Goal: Task Accomplishment & Management: Use online tool/utility

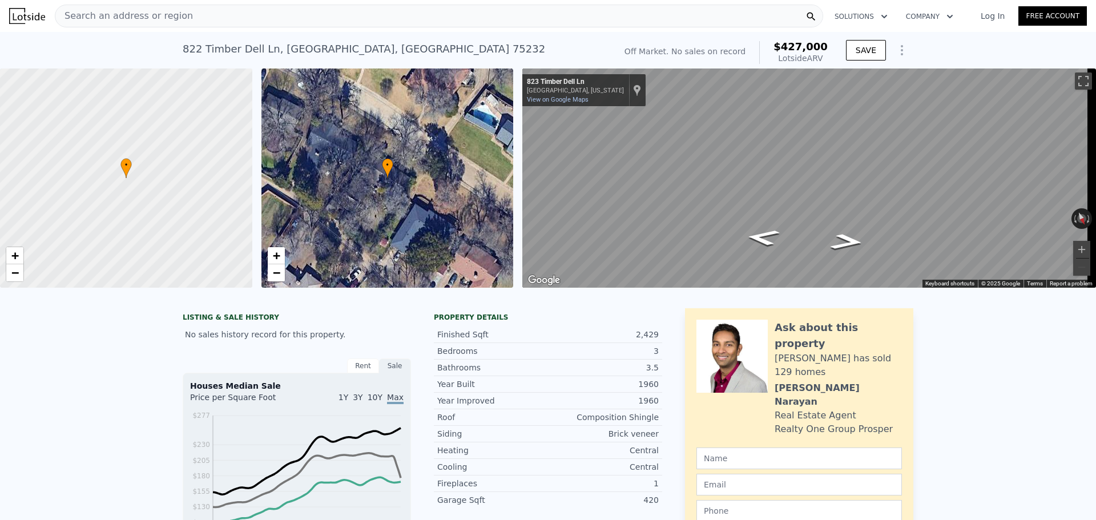
click at [154, 10] on span "Search an address or region" at bounding box center [124, 16] width 138 height 14
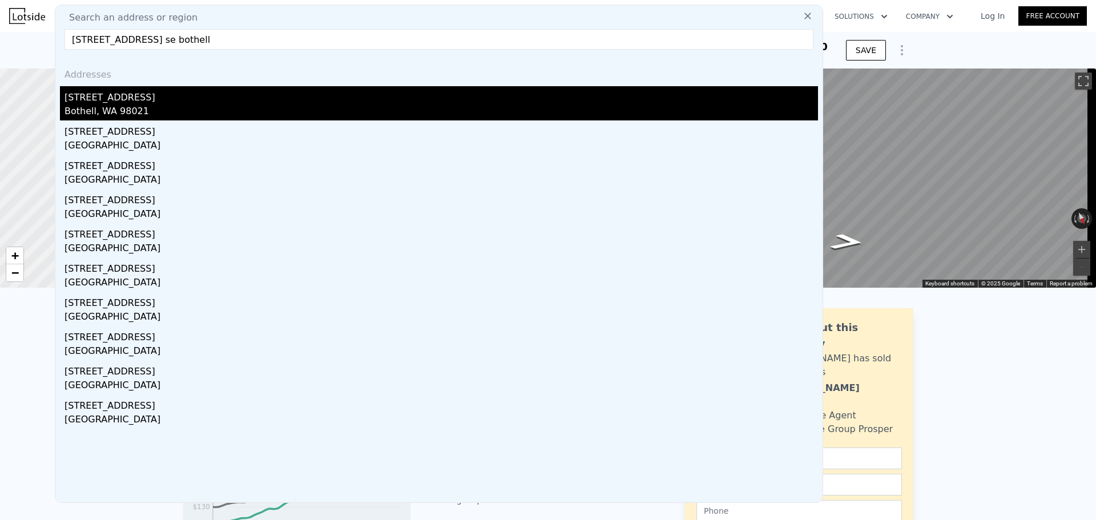
type input "[STREET_ADDRESS] se bothell"
click at [112, 101] on div "[STREET_ADDRESS]" at bounding box center [442, 95] width 754 height 18
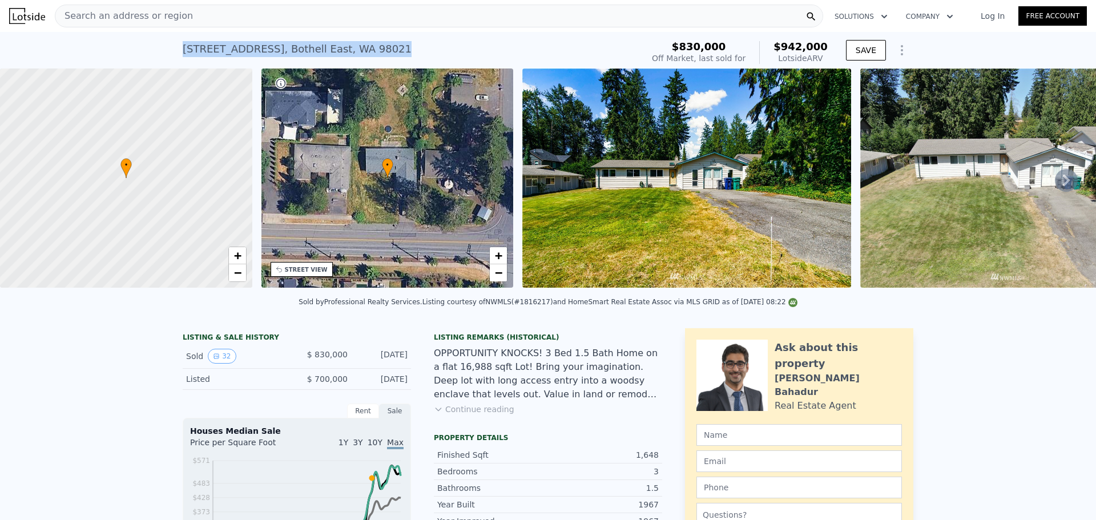
drag, startPoint x: 364, startPoint y: 49, endPoint x: 160, endPoint y: 41, distance: 204.0
click at [160, 41] on div "[STREET_ADDRESS] Sold [DATE] for $830k (~ARV $942k ) $830,000 Off Market, last …" at bounding box center [548, 50] width 1096 height 37
copy div "[STREET_ADDRESS]"
click at [147, 10] on span "Search an address or region" at bounding box center [124, 16] width 138 height 14
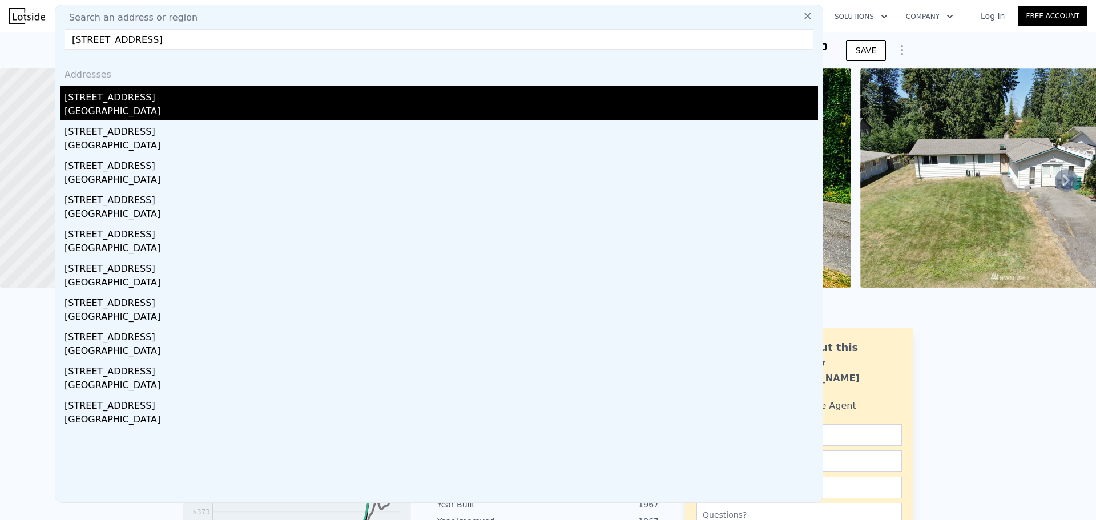
type input "[STREET_ADDRESS]"
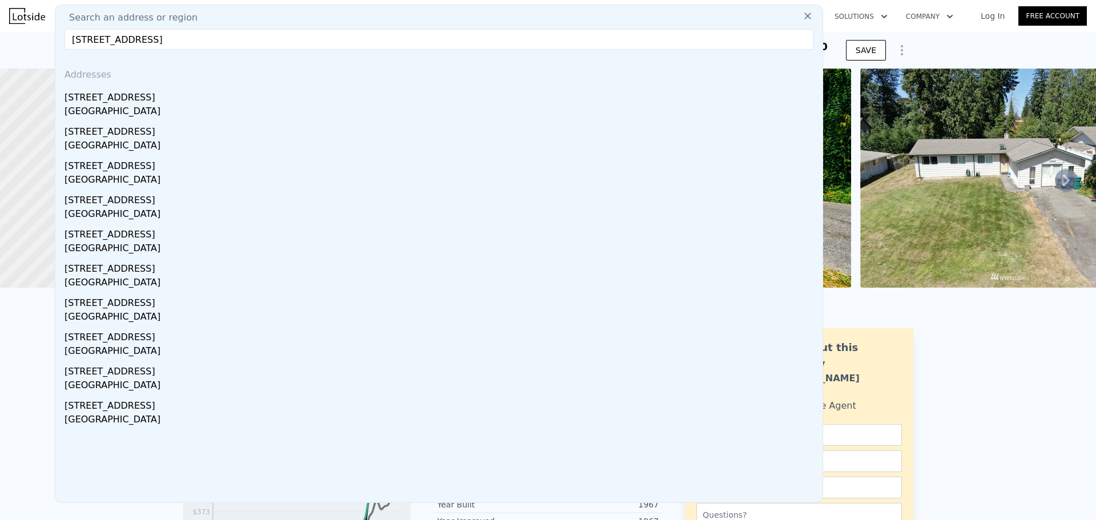
drag, startPoint x: 157, startPoint y: 104, endPoint x: 274, endPoint y: 114, distance: 116.9
click at [157, 104] on div "[STREET_ADDRESS]" at bounding box center [442, 95] width 754 height 18
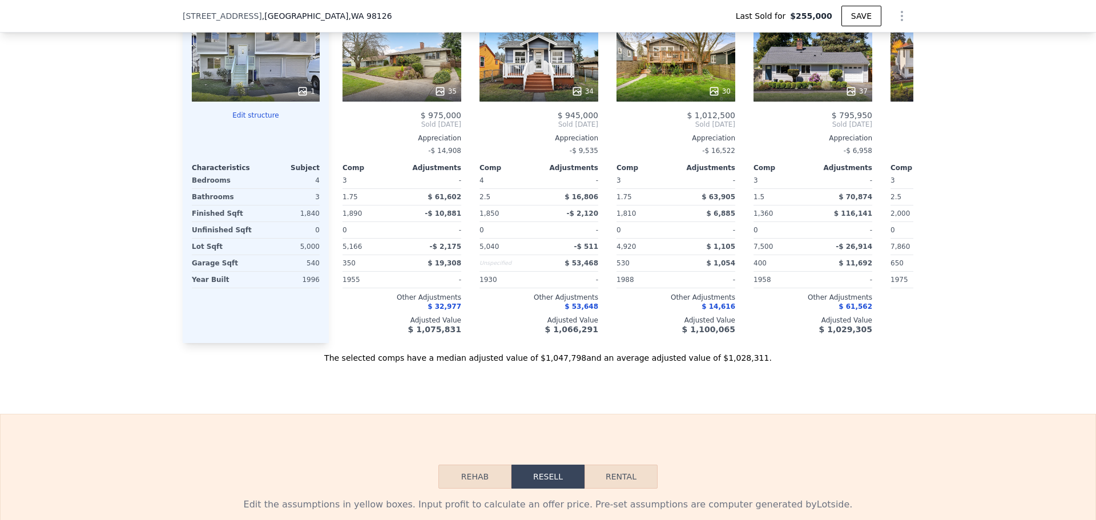
scroll to position [1309, 0]
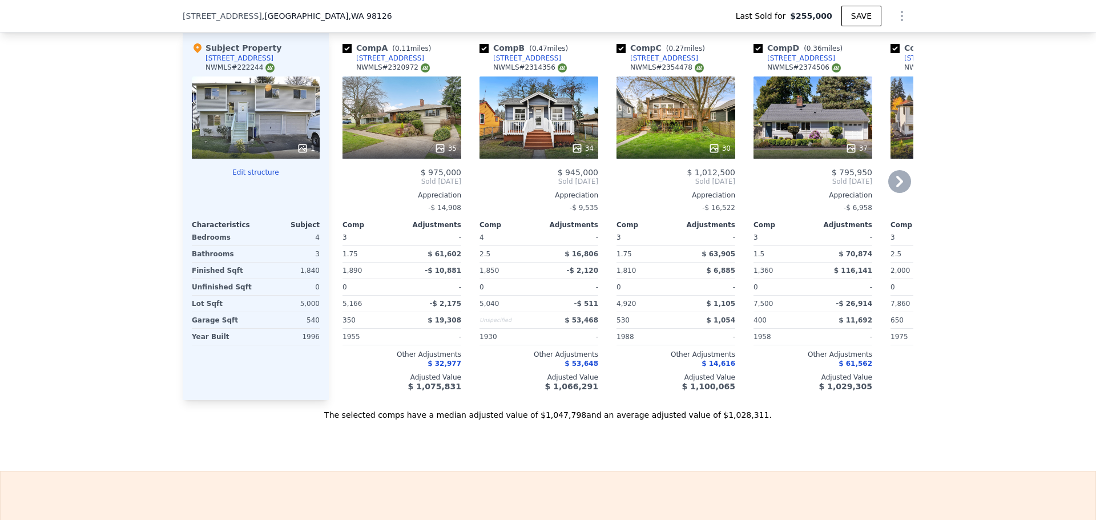
click at [435, 154] on icon at bounding box center [440, 148] width 11 height 11
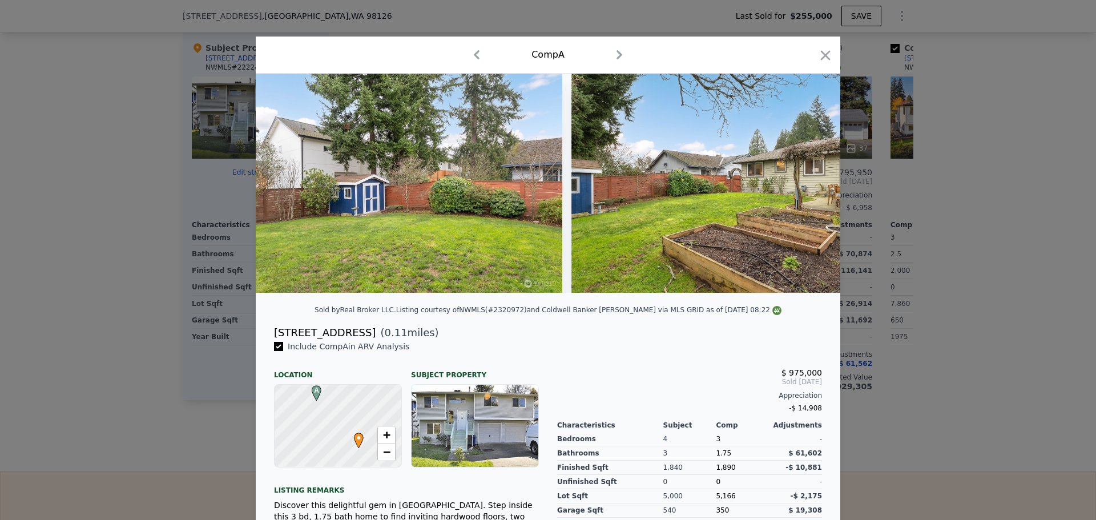
scroll to position [0, 11241]
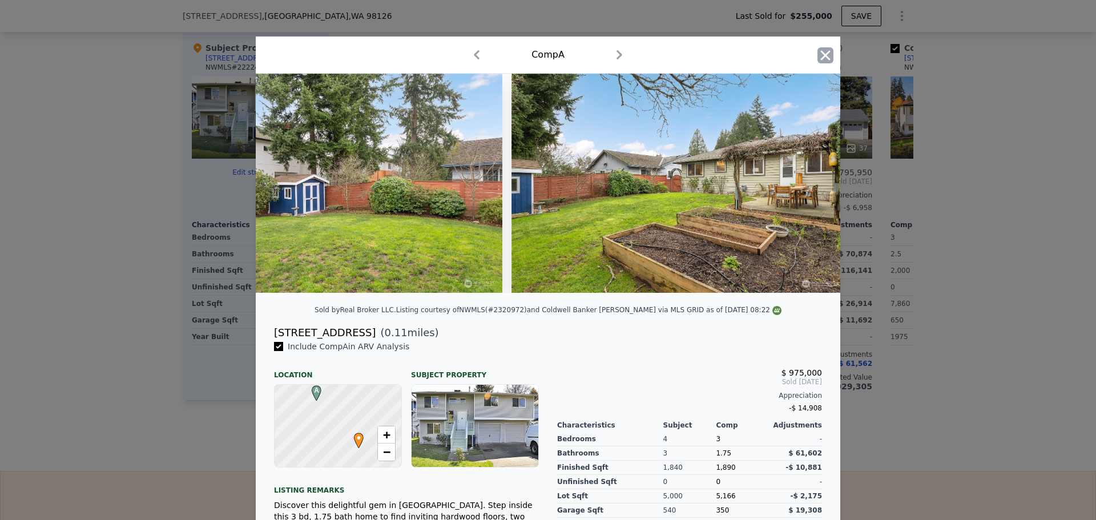
click at [821, 54] on icon "button" at bounding box center [826, 55] width 10 height 10
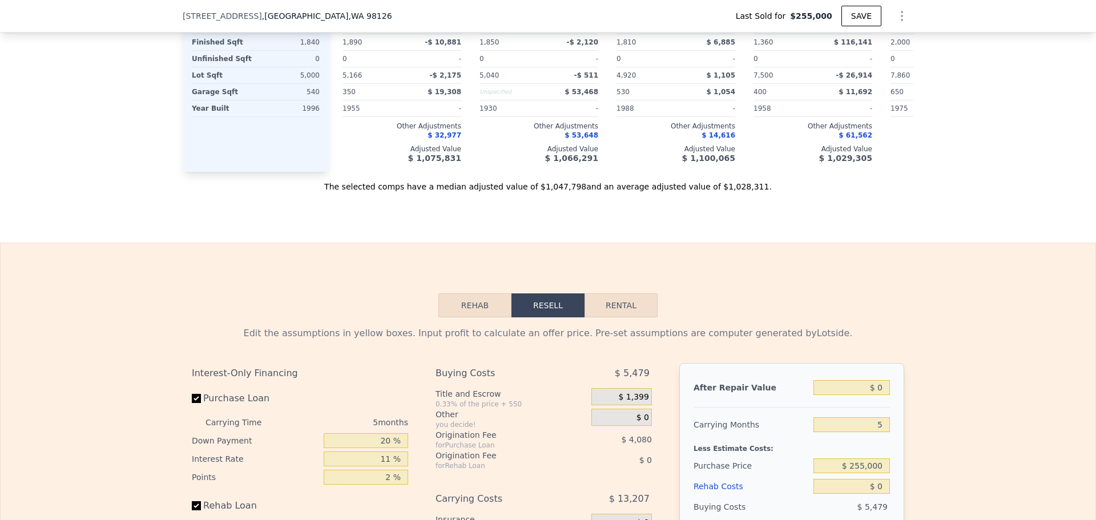
scroll to position [1823, 0]
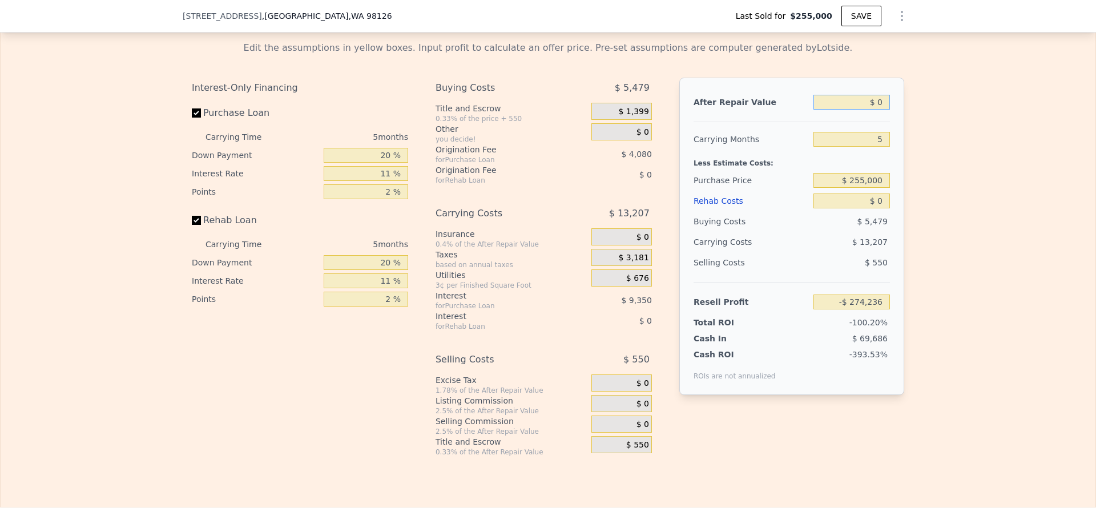
drag, startPoint x: 882, startPoint y: 118, endPoint x: 869, endPoint y: 119, distance: 12.6
click at [878, 110] on input "$ 0" at bounding box center [852, 102] width 77 height 15
type input "$ 97"
type input "-$ 274,145"
type input "$ 970"
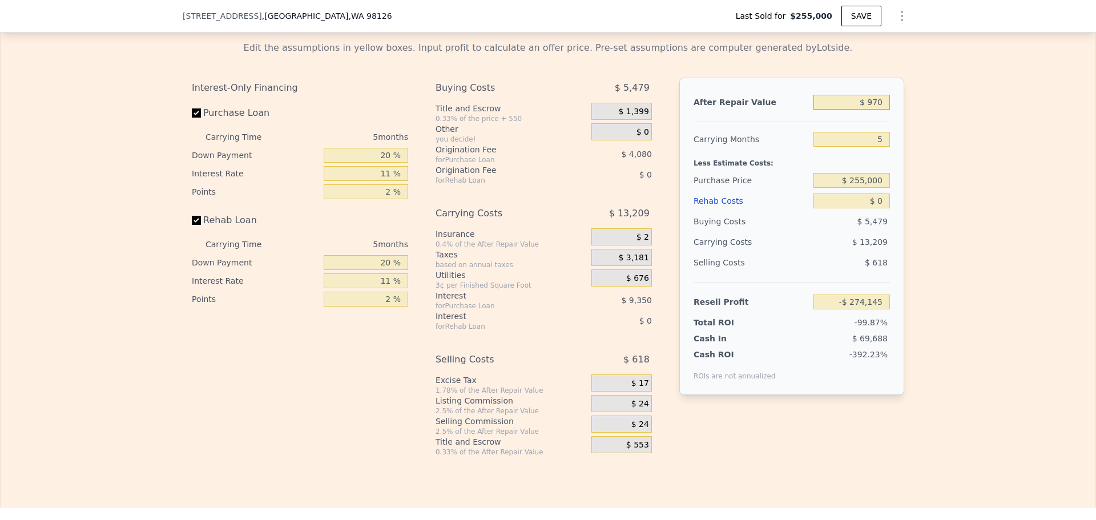
type input "-$ 273,336"
type input "$ 970,000"
type input "$ 625,151"
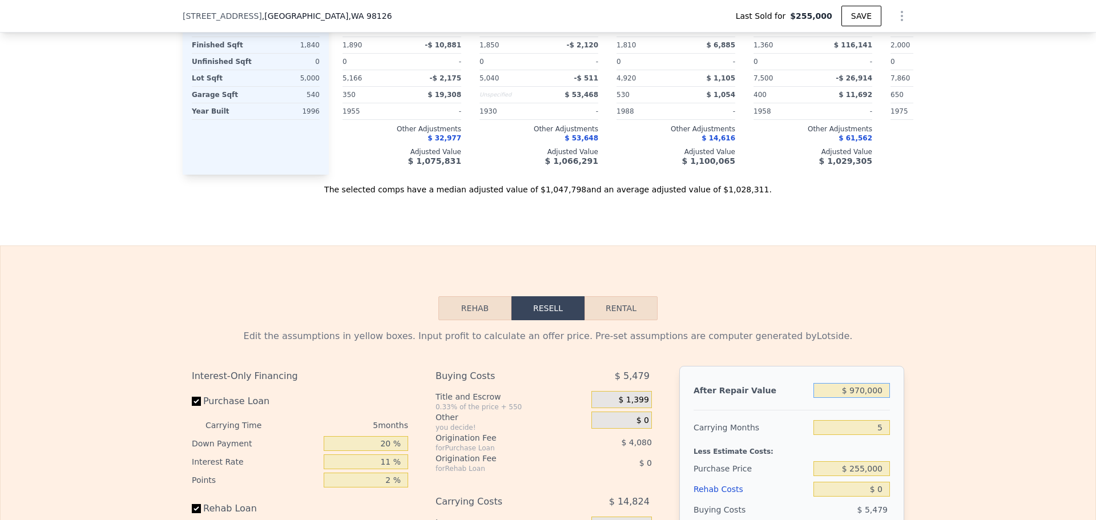
scroll to position [1709, 0]
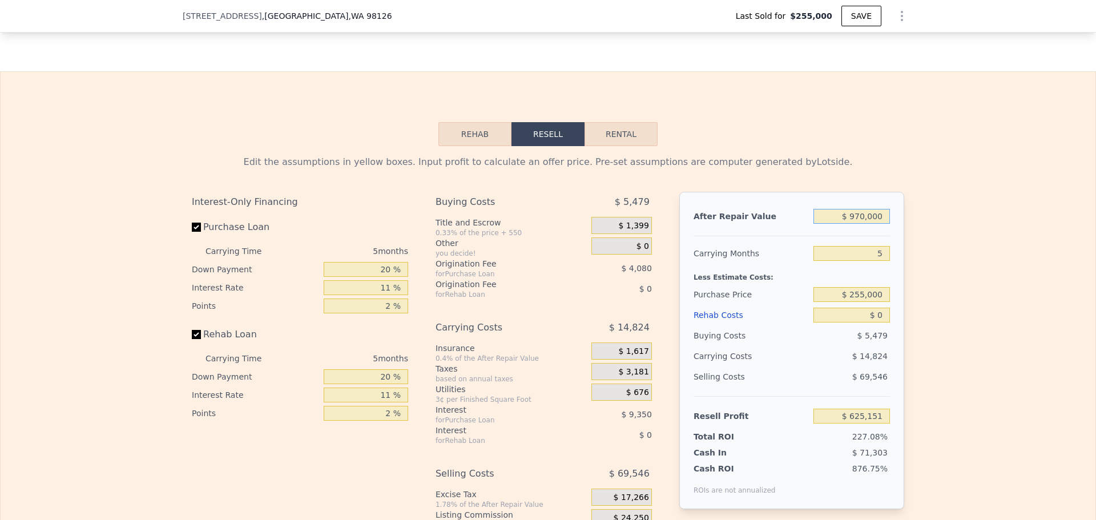
click at [863, 224] on input "$ 970,000" at bounding box center [852, 216] width 77 height 15
type input "$ 980,000"
type input "$ 634,424"
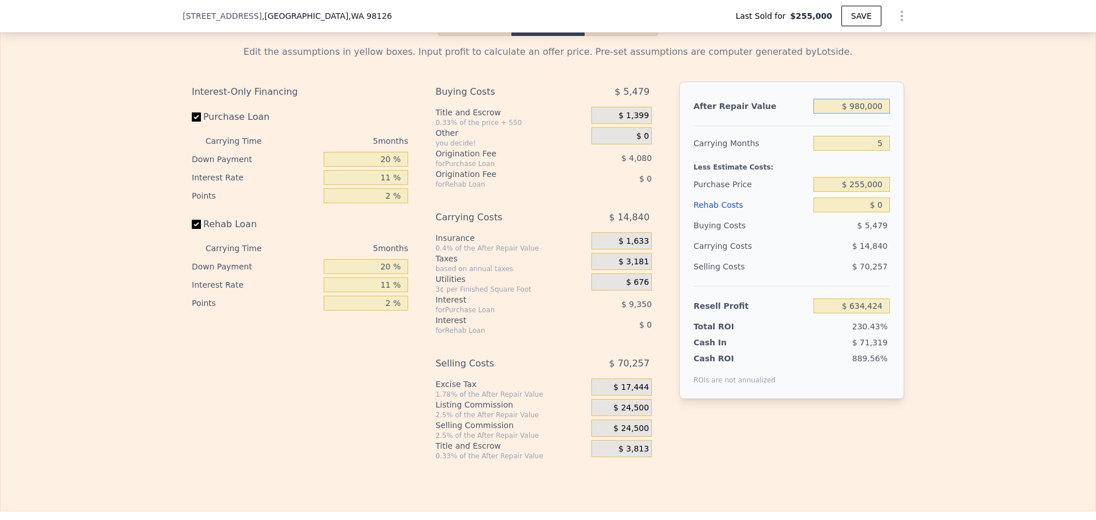
scroll to position [1823, 0]
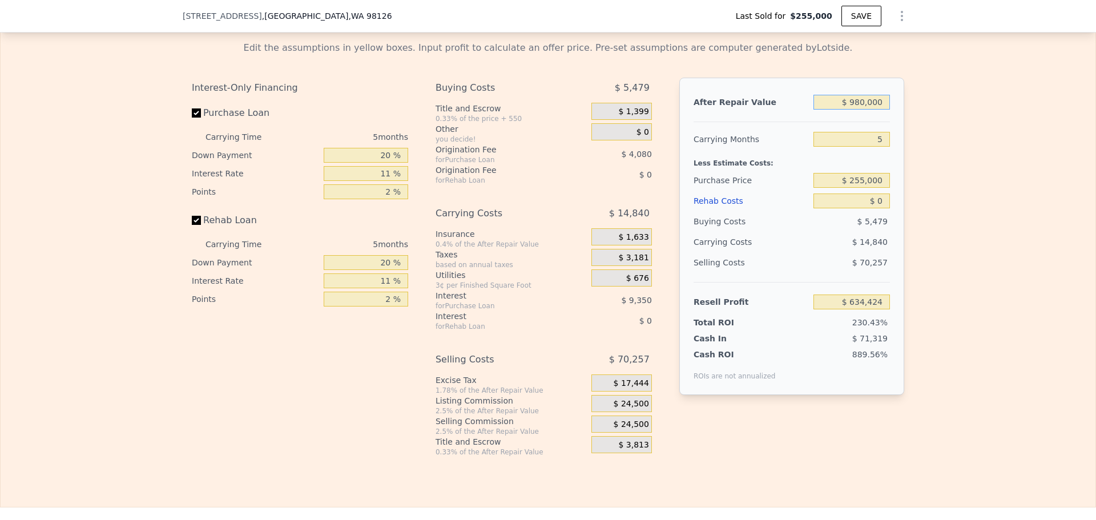
type input "$ 980,000"
drag, startPoint x: 877, startPoint y: 155, endPoint x: 871, endPoint y: 154, distance: 6.3
click at [871, 147] on input "5" at bounding box center [852, 139] width 77 height 15
type input "4"
type input "$ 637,391"
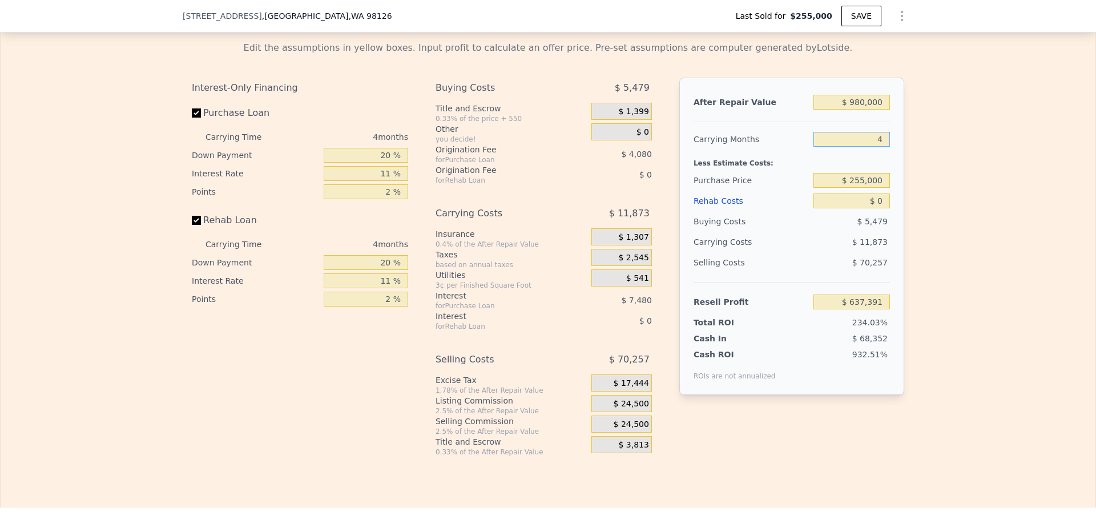
drag, startPoint x: 878, startPoint y: 154, endPoint x: 871, endPoint y: 154, distance: 6.3
click at [871, 147] on input "4" at bounding box center [852, 139] width 77 height 15
type input "5"
type input "$ 634,424"
click at [880, 208] on input "$ 0" at bounding box center [852, 201] width 77 height 15
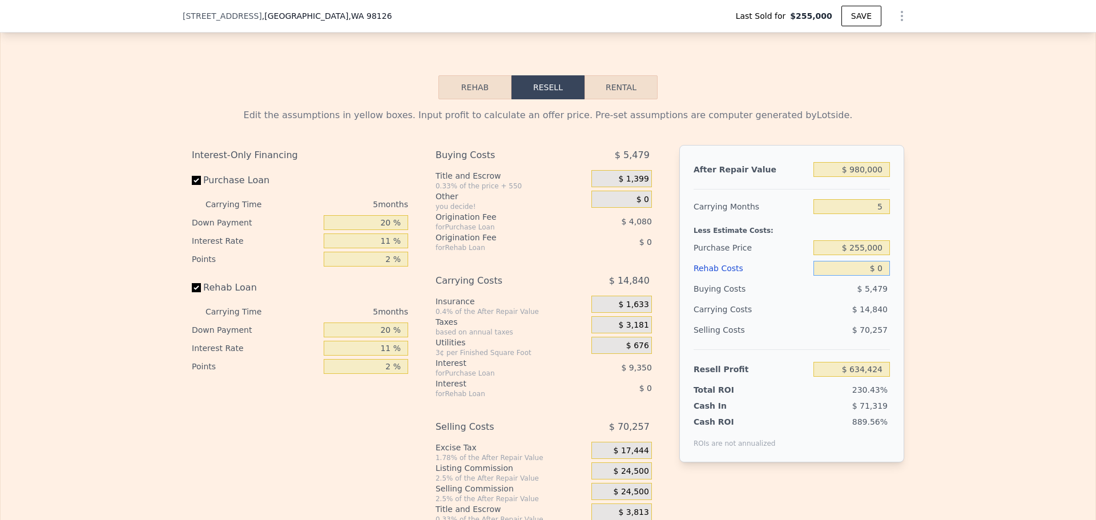
scroll to position [1766, 0]
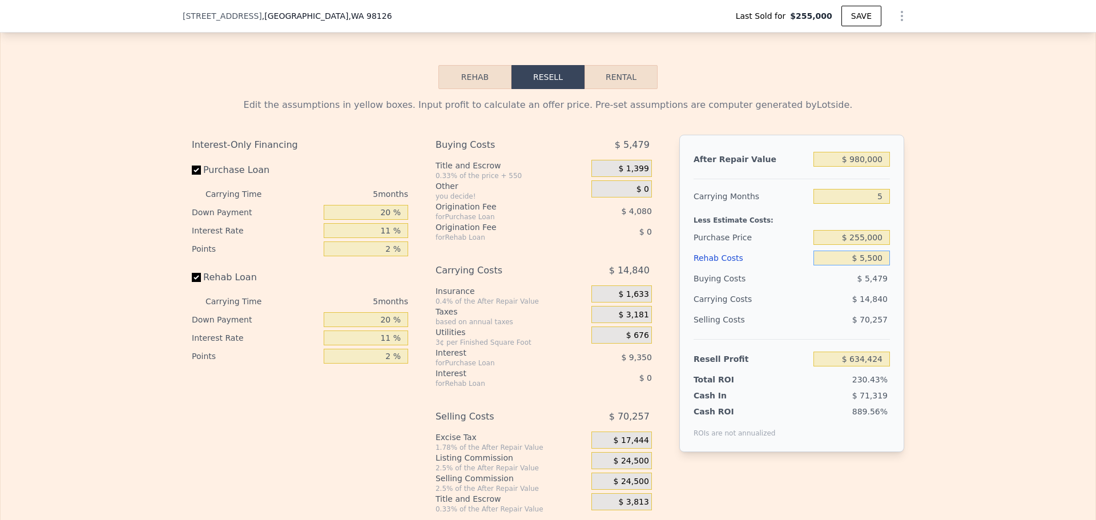
type input "$ 55,000"
type input "$ 576,529"
type input "$ 55,000"
click at [870, 245] on input "$ 255,000" at bounding box center [852, 237] width 77 height 15
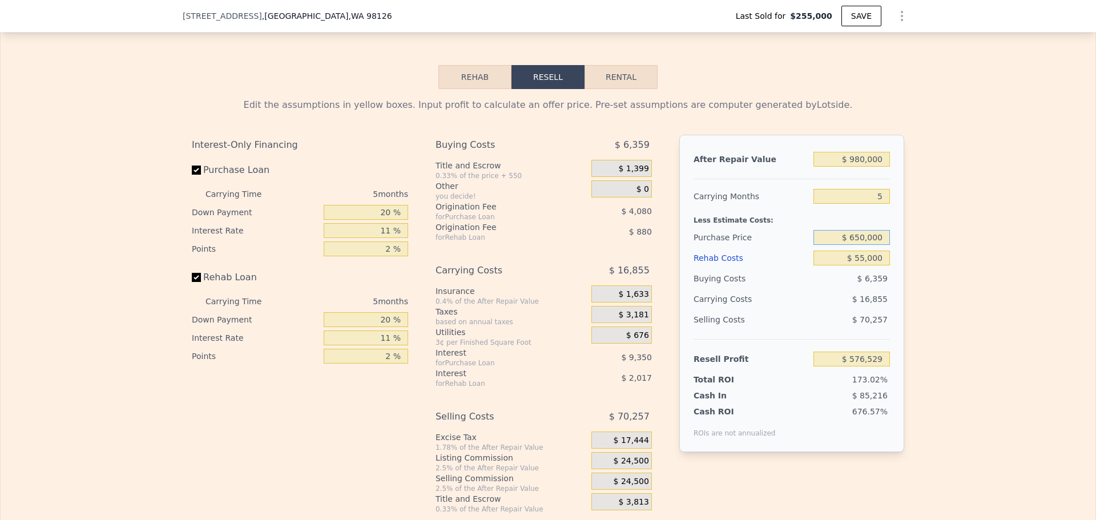
type input "$ 650,000"
click at [931, 236] on div "Edit the assumptions in yellow boxes. Input profit to calculate an offer price.…" at bounding box center [548, 301] width 1095 height 425
type input "$ 159,408"
click at [383, 220] on input "20 %" at bounding box center [366, 212] width 85 height 15
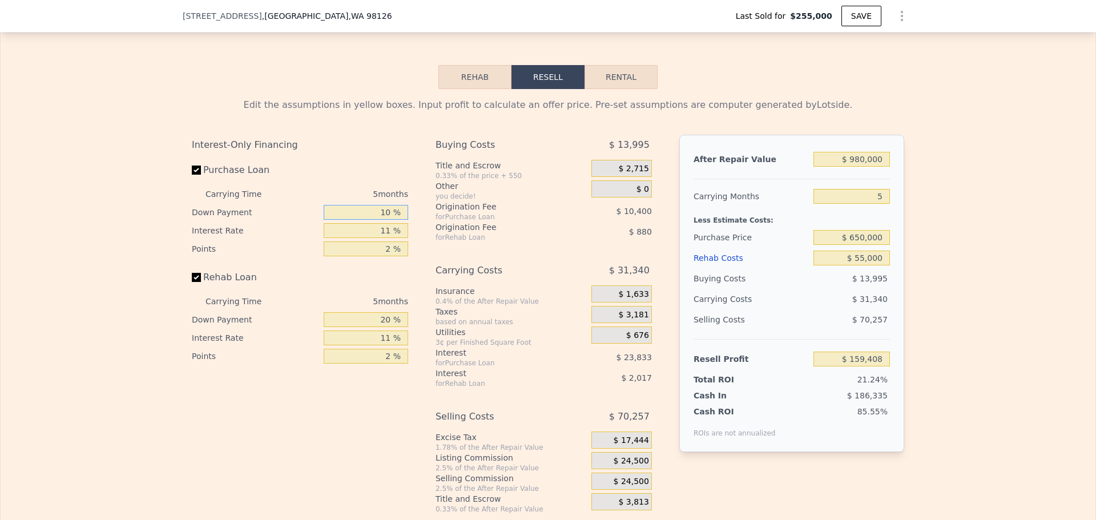
type input "10 %"
type input "1 %"
type input "$ 163,418"
type input "10 %"
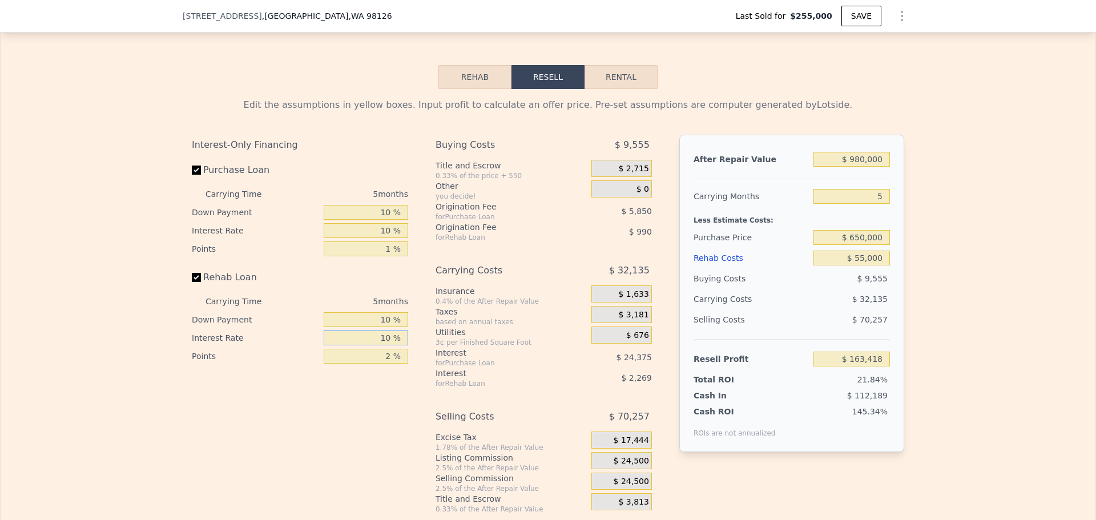
type input "10 %"
type input "1 %"
type input "$ 163,753"
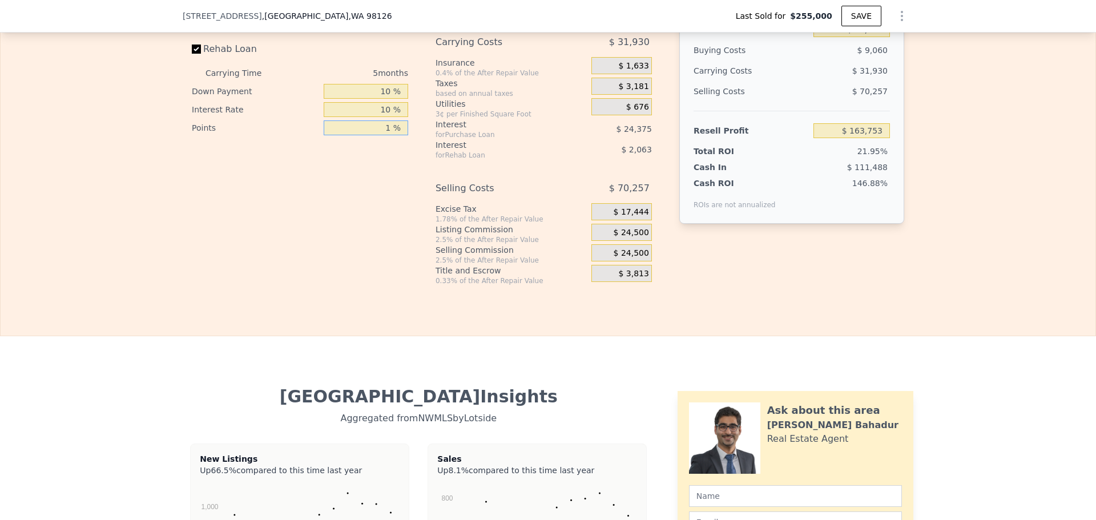
type input "1 %"
click at [633, 238] on span "$ 24,500" at bounding box center [631, 233] width 35 height 10
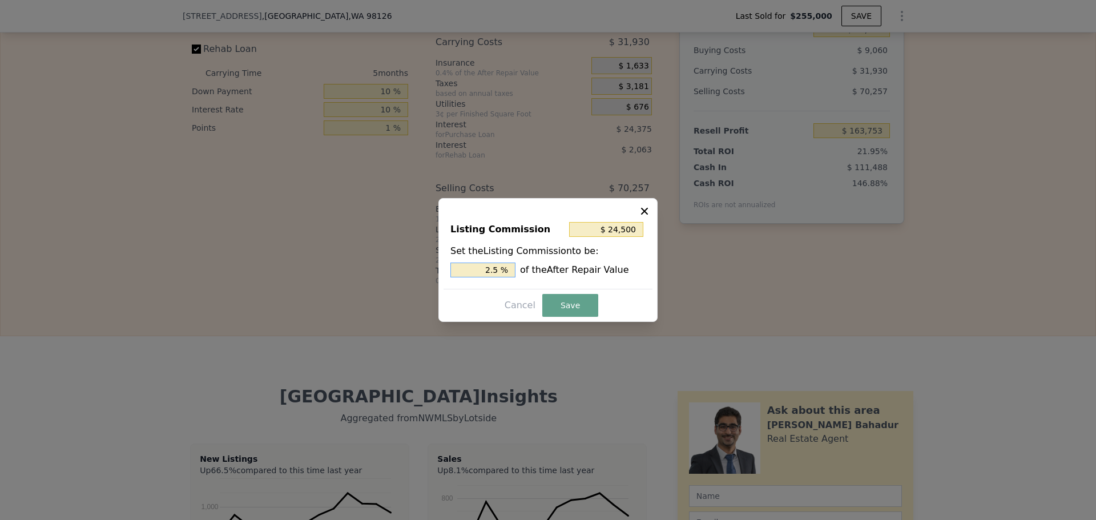
drag, startPoint x: 492, startPoint y: 268, endPoint x: 501, endPoint y: 267, distance: 9.2
click at [501, 267] on input "2.5 %" at bounding box center [483, 270] width 65 height 15
type input "$ 19,600"
type input "2 %"
click at [576, 300] on button "Save" at bounding box center [570, 305] width 56 height 23
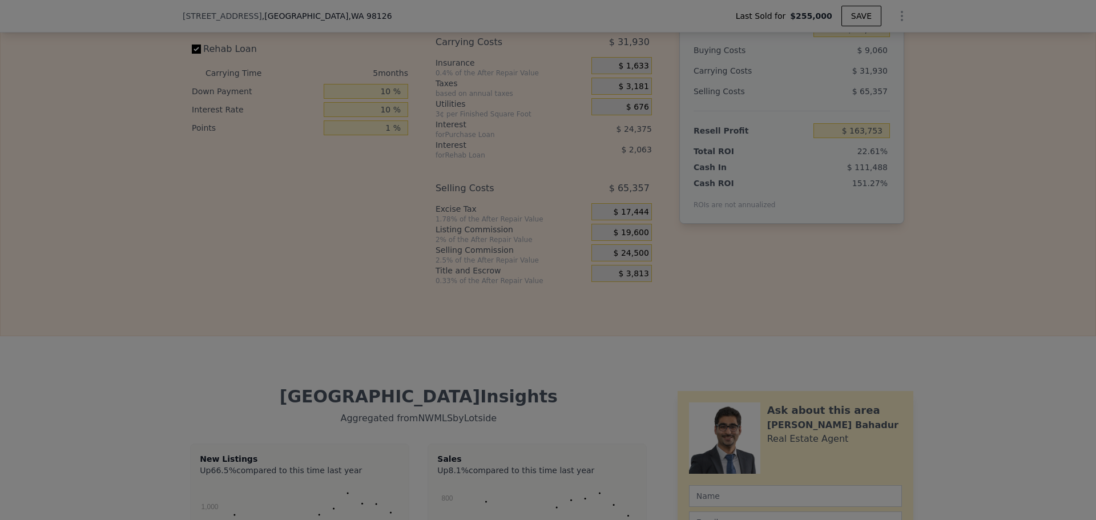
type input "$ 168,653"
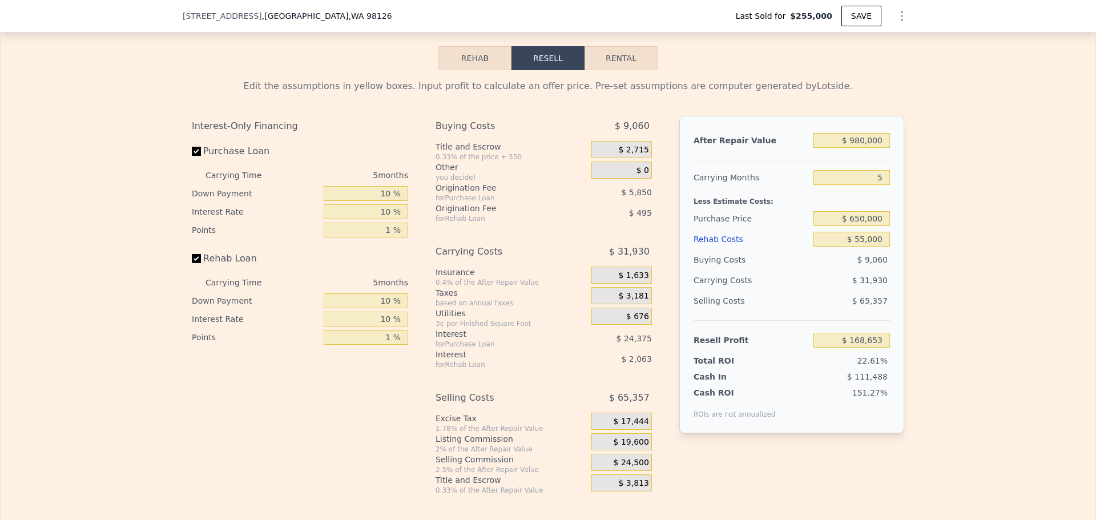
scroll to position [1766, 0]
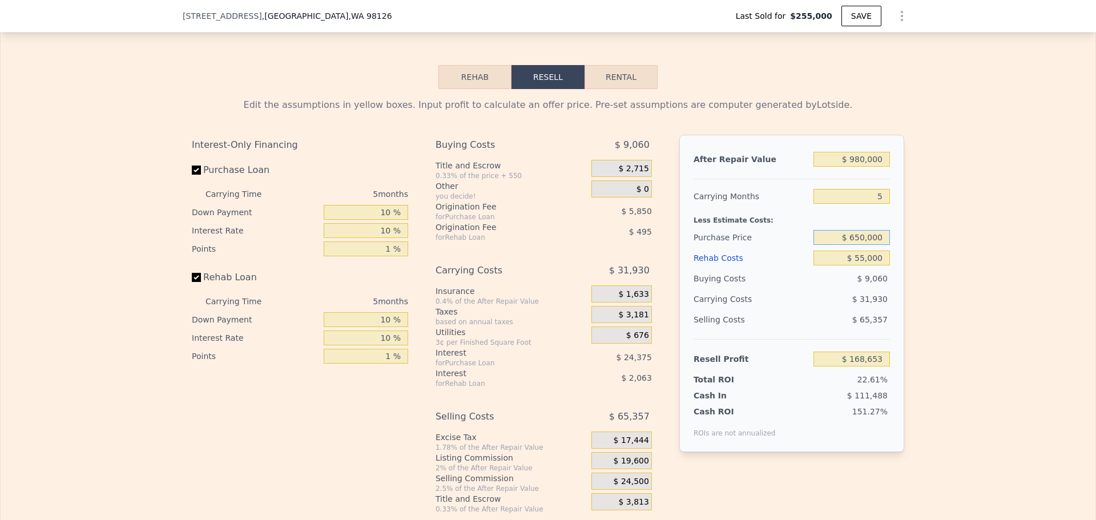
drag, startPoint x: 851, startPoint y: 253, endPoint x: 859, endPoint y: 252, distance: 8.1
click at [859, 245] on input "$ 650,000" at bounding box center [852, 237] width 77 height 15
type input "$ 700,000"
click at [918, 280] on div "Edit the assumptions in yellow boxes. Input profit to calculate an offer price.…" at bounding box center [548, 301] width 1095 height 425
type input "$ 116,162"
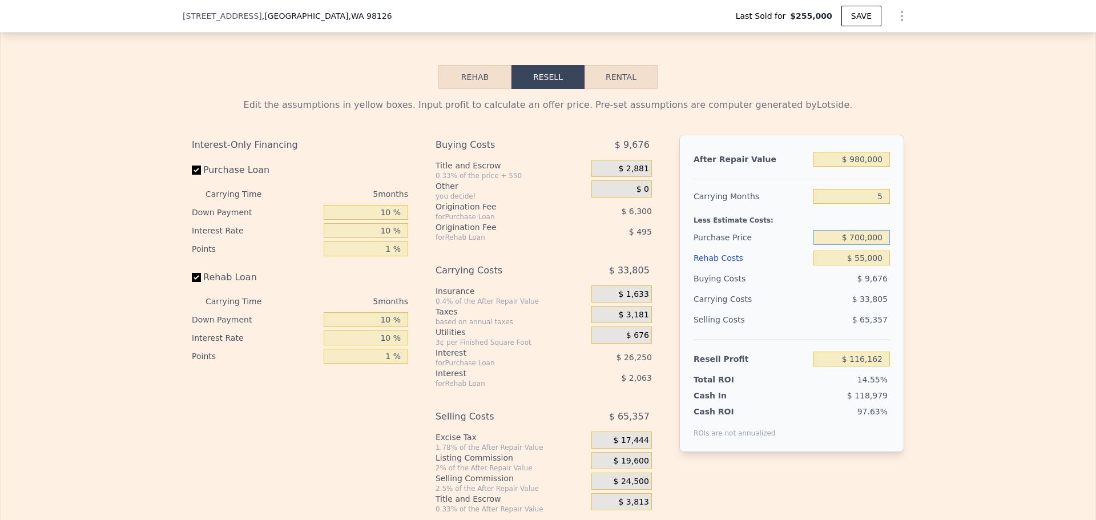
click at [861, 245] on input "$ 700,000" at bounding box center [852, 237] width 77 height 15
type input "$ 750,000"
click at [910, 256] on div "Edit the assumptions in yellow boxes. Input profit to calculate an offer price.…" at bounding box center [548, 301] width 1095 height 425
type input "$ 63,670"
drag, startPoint x: 854, startPoint y: 254, endPoint x: 860, endPoint y: 253, distance: 5.7
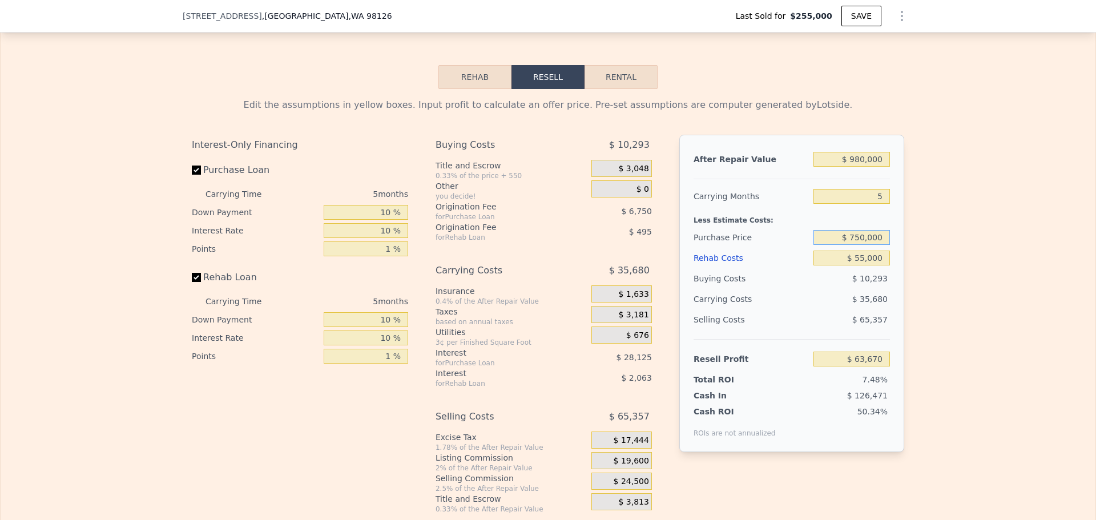
click at [860, 245] on input "$ 750,000" at bounding box center [852, 237] width 77 height 15
type input "$ 730,000"
click at [986, 276] on div "Edit the assumptions in yellow boxes. Input profit to calculate an offer price.…" at bounding box center [548, 301] width 1095 height 425
type input "$ 84,667"
click at [858, 266] on input "$ 55,000" at bounding box center [852, 258] width 77 height 15
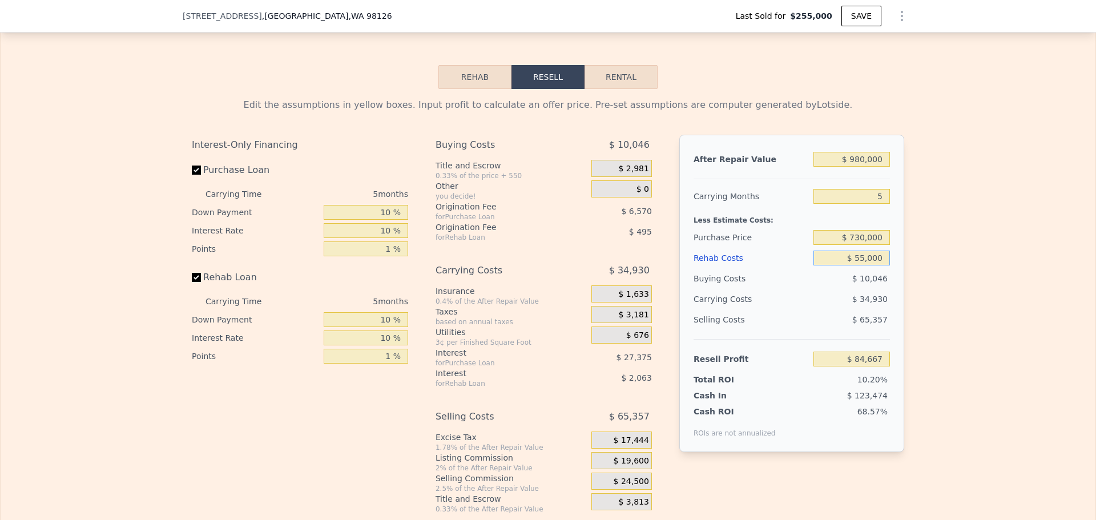
type input "$ 45,000"
type input "$ 95,132"
type input "$ 45,000"
click at [950, 286] on div "Edit the assumptions in yellow boxes. Input profit to calculate an offer price.…" at bounding box center [548, 301] width 1095 height 425
drag, startPoint x: 856, startPoint y: 254, endPoint x: 862, endPoint y: 252, distance: 5.8
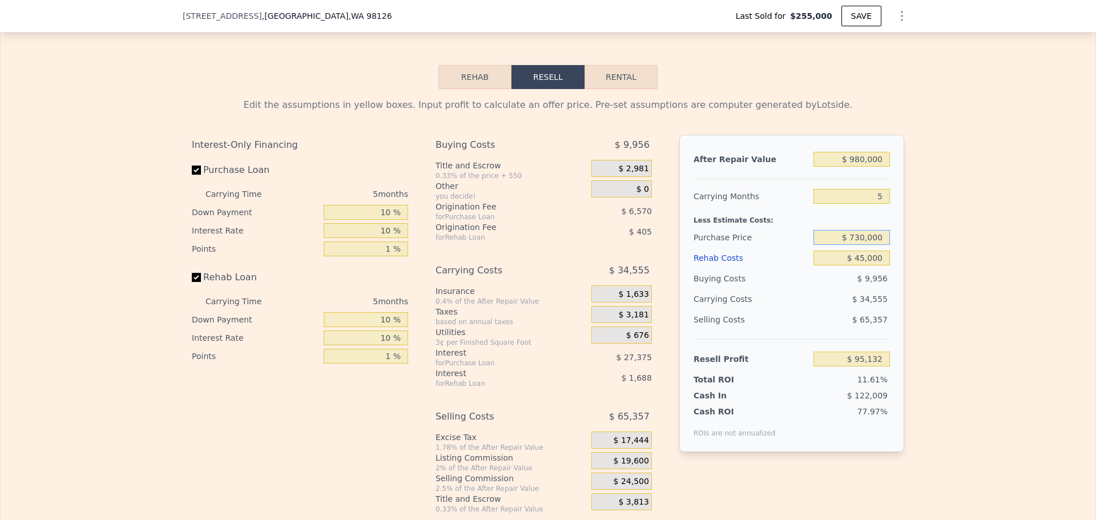
click at [862, 245] on input "$ 730,000" at bounding box center [852, 237] width 77 height 15
type input "$ 700,000"
click at [913, 268] on div "Edit the assumptions in yellow boxes. Input profit to calculate an offer price.…" at bounding box center [548, 301] width 1095 height 425
type input "$ 126,627"
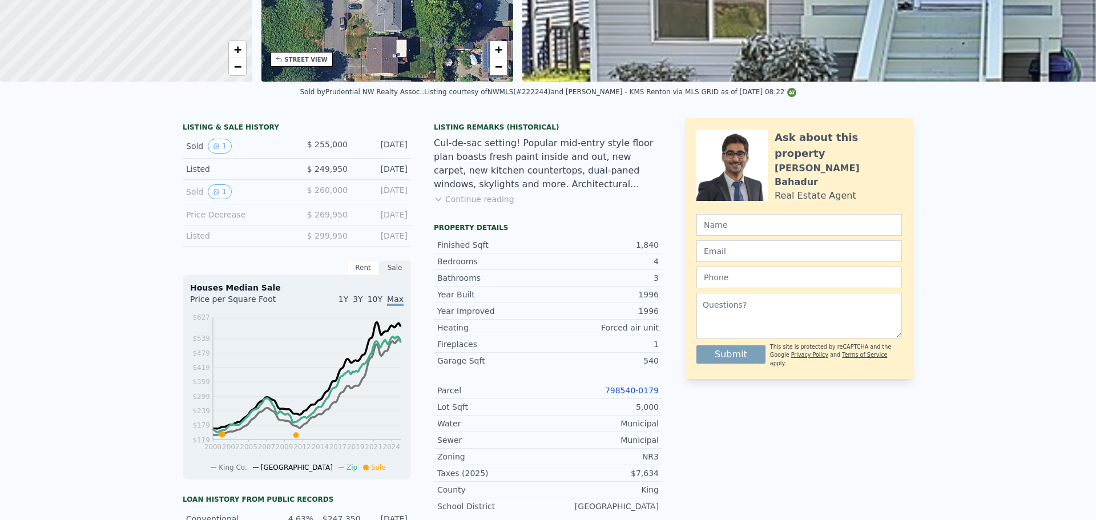
scroll to position [4, 0]
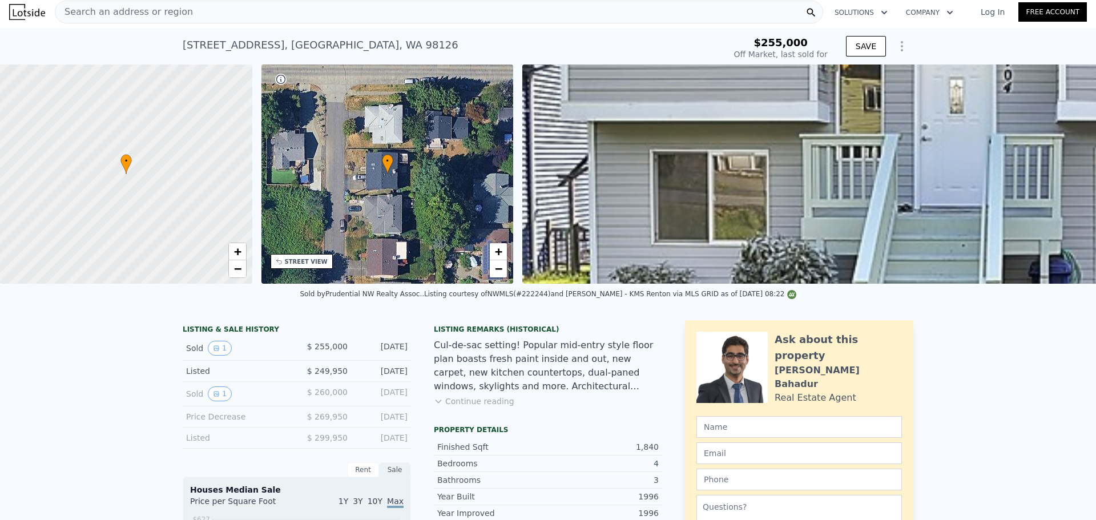
click at [174, 10] on span "Search an address or region" at bounding box center [124, 12] width 138 height 14
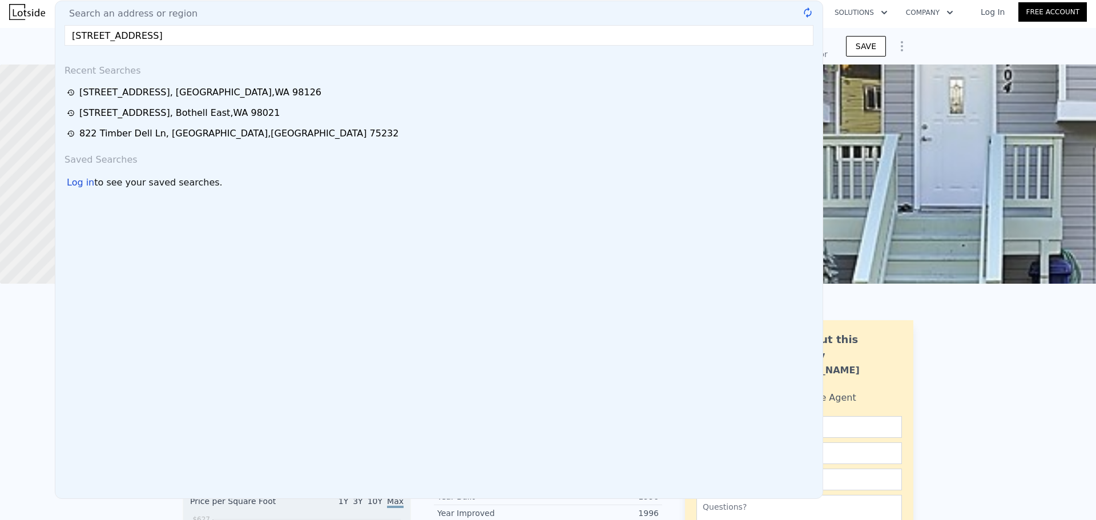
type input "$ 1,037,000"
type input "$ 0"
type input "$ 687,274"
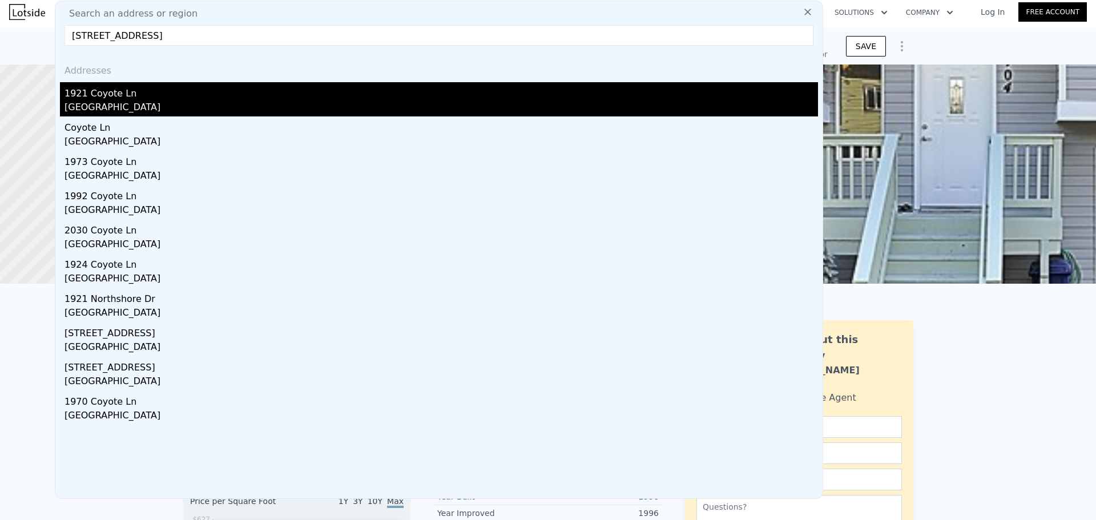
type input "[STREET_ADDRESS]"
click at [218, 106] on div "[GEOGRAPHIC_DATA]" at bounding box center [442, 108] width 754 height 16
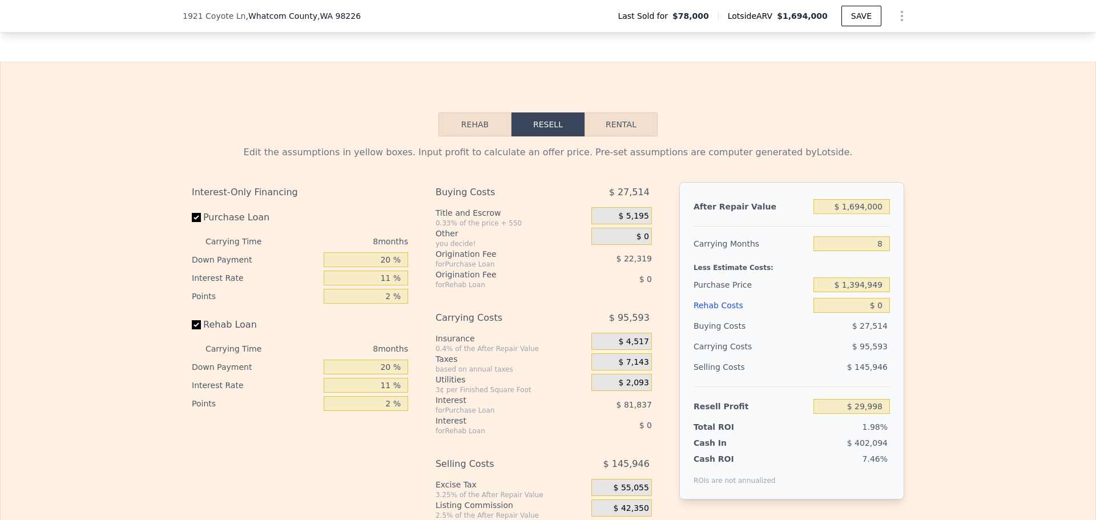
scroll to position [1370, 0]
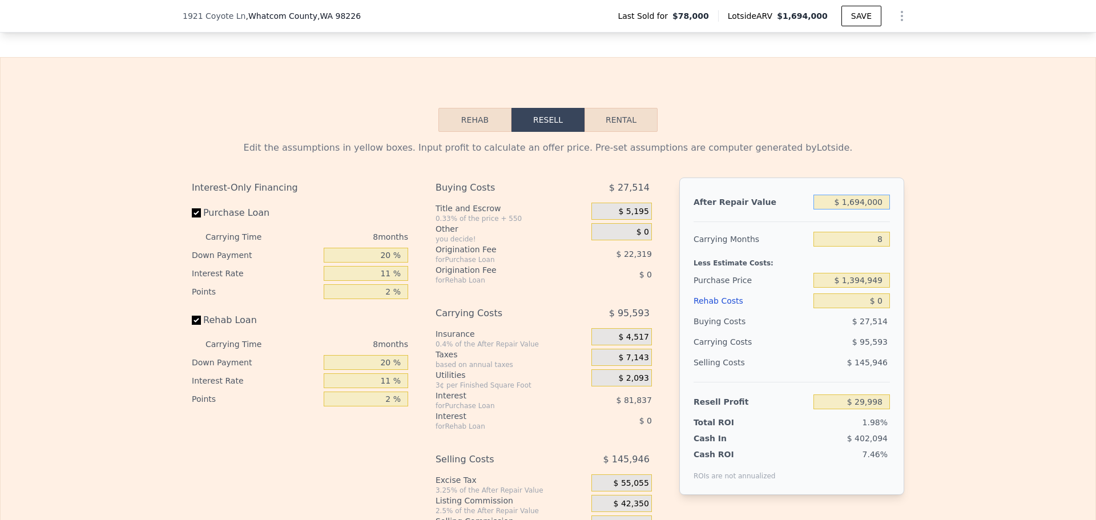
drag, startPoint x: 852, startPoint y: 210, endPoint x: 887, endPoint y: 208, distance: 35.4
click at [887, 208] on div "After Repair Value $ 1,694,000 Carrying Months 8 Less Estimate Costs: Purchase …" at bounding box center [792, 336] width 225 height 317
type input "$ 18"
type input "-$ 1,514,072"
type input "$ 1"
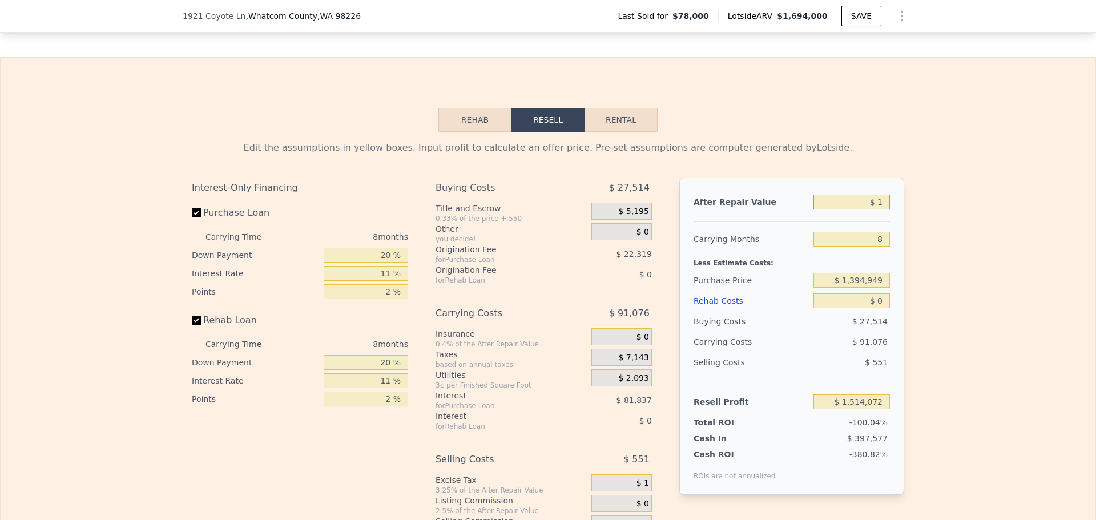
type input "-$ 1,514,088"
type input "$ 19"
type input "-$ 1,514,071"
type input "$ 190"
type input "-$ 1,513,917"
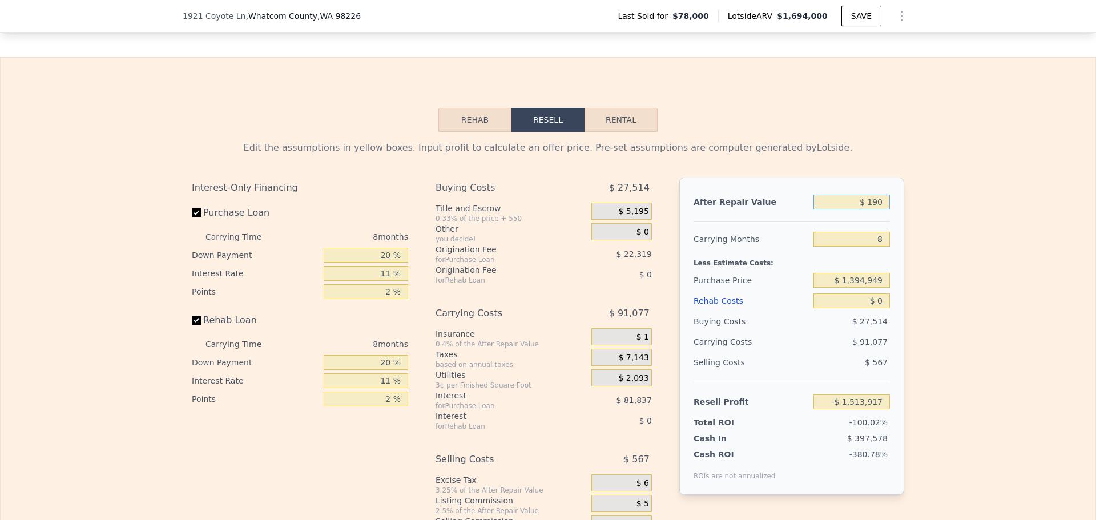
type input "$ 1,900"
type input "-$ 1,512,358"
type input "$ 19,000"
type input "-$ 1,496,771"
type input "$ 190,000"
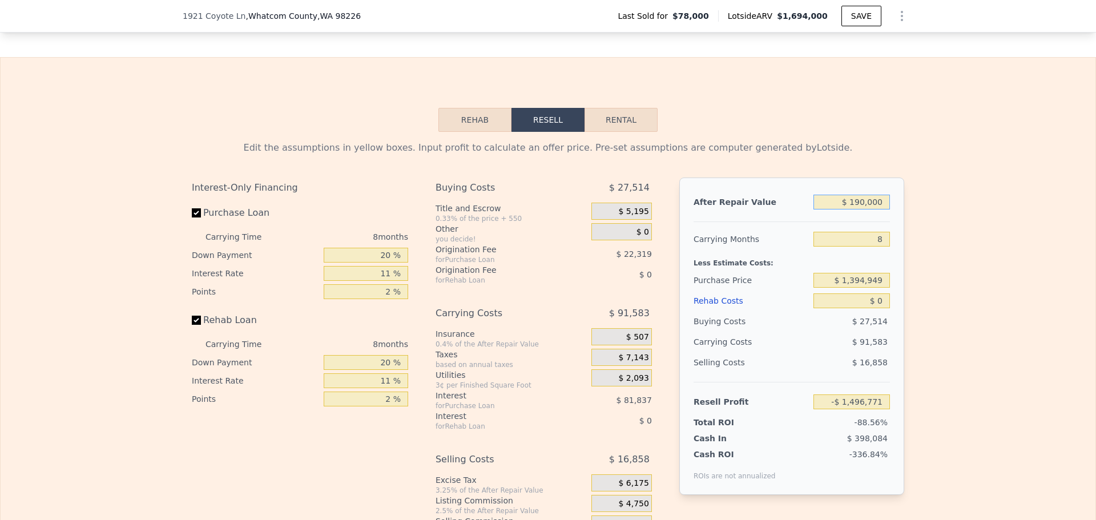
type input "-$ 1,340,904"
type input "$ 1,900,000"
type input "$ 217,767"
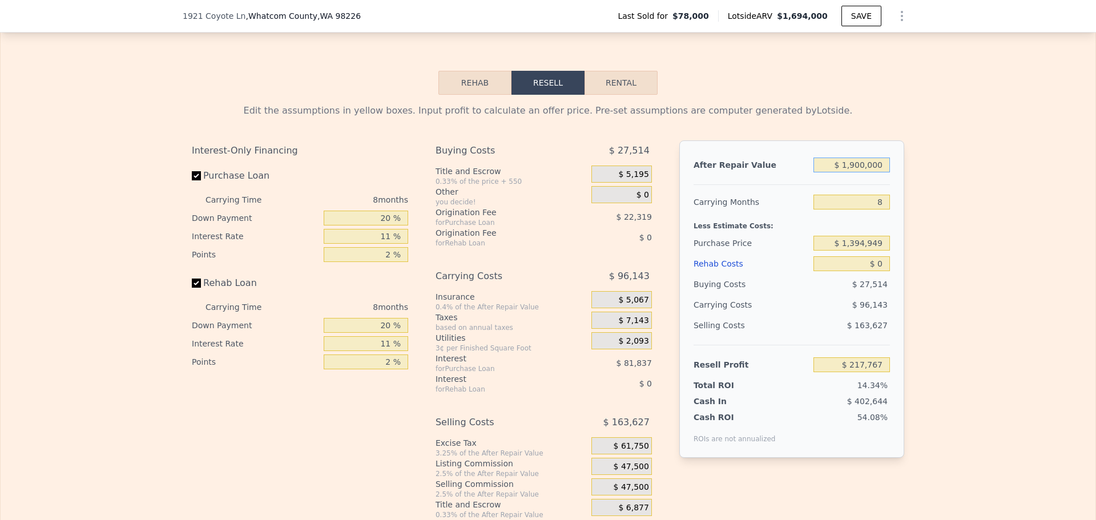
scroll to position [1428, 0]
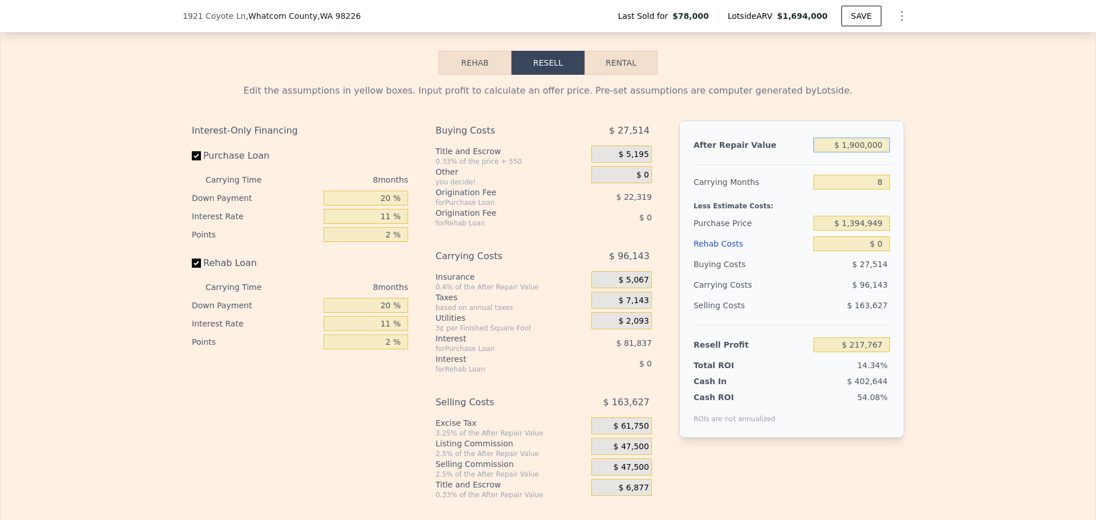
drag, startPoint x: 845, startPoint y: 155, endPoint x: 904, endPoint y: 152, distance: 59.4
click at [904, 152] on div "Edit the assumptions in yellow boxes. Input profit to calculate an offer price.…" at bounding box center [548, 287] width 731 height 425
type input "$ 2"
type input "-$ 1,514,087"
type input "$ 20"
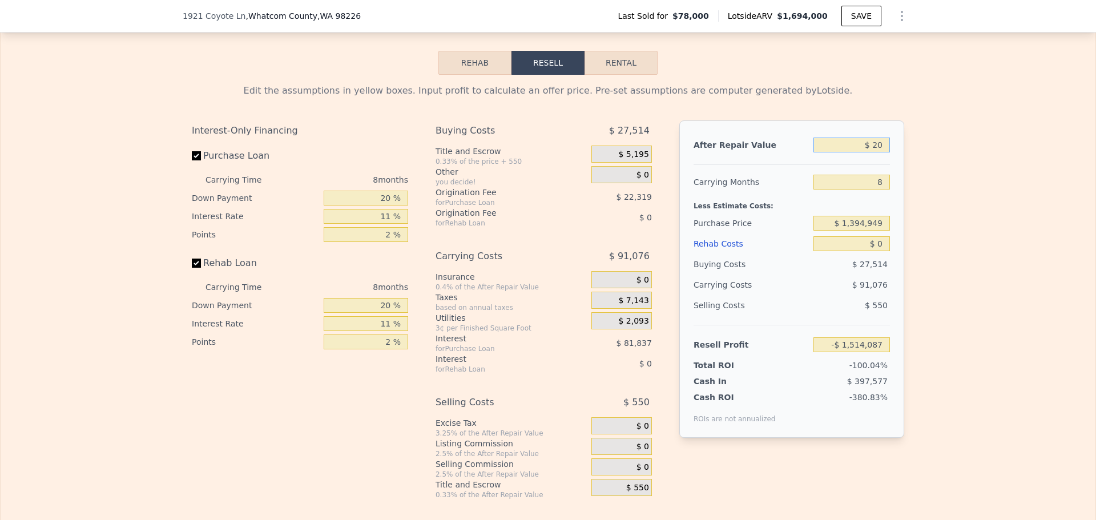
type input "-$ 1,514,072"
type input "$ 200"
type input "-$ 1,513,908"
type input "$ 2,000"
type input "-$ 1,512,266"
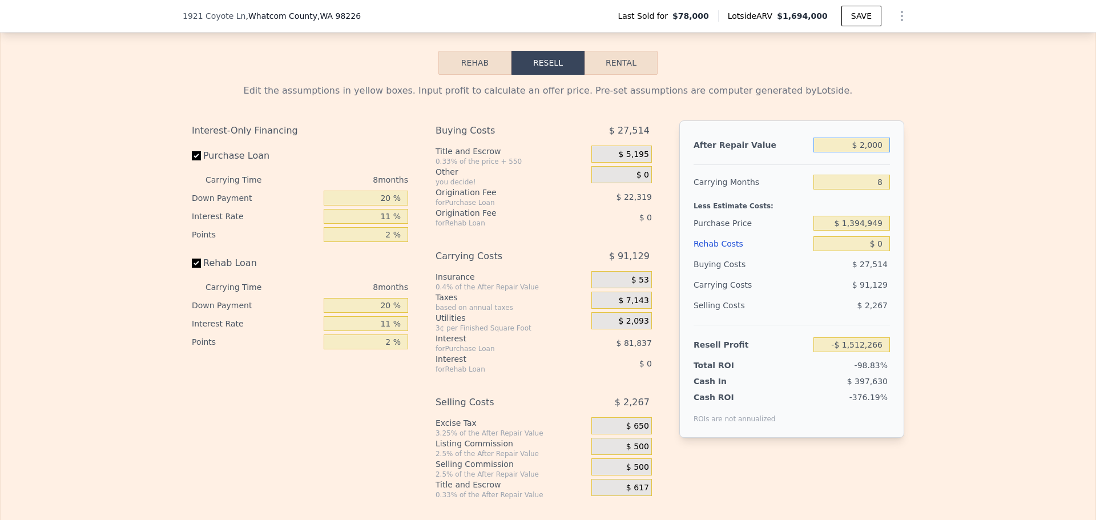
type input "$ 20,000"
type input "-$ 1,495,859"
type input "$ 200,000"
type input "-$ 1,331,788"
type input "$ 2,000,000"
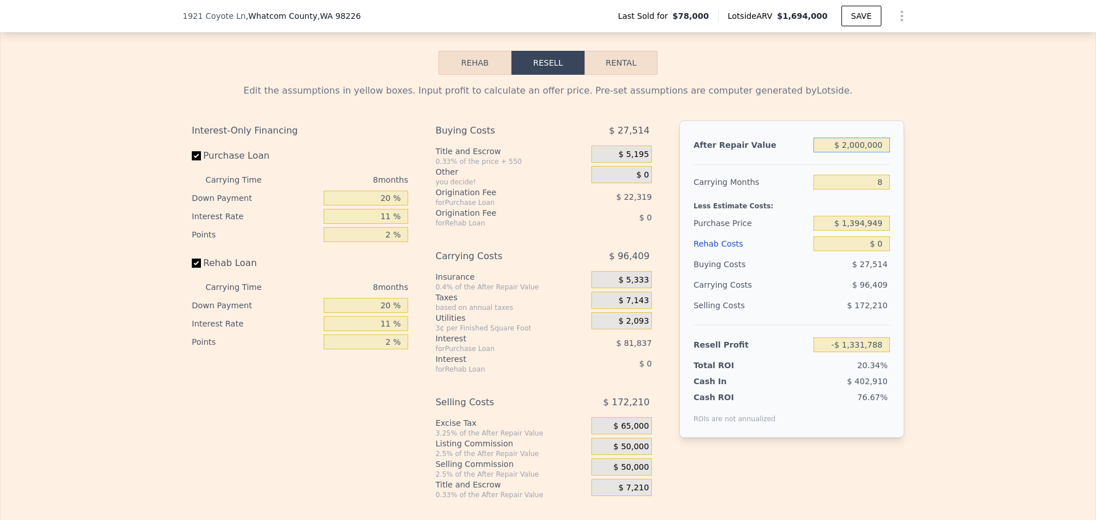
type input "$ 308,918"
drag, startPoint x: 880, startPoint y: 192, endPoint x: 861, endPoint y: 188, distance: 19.3
click at [861, 188] on input "8" at bounding box center [852, 182] width 77 height 15
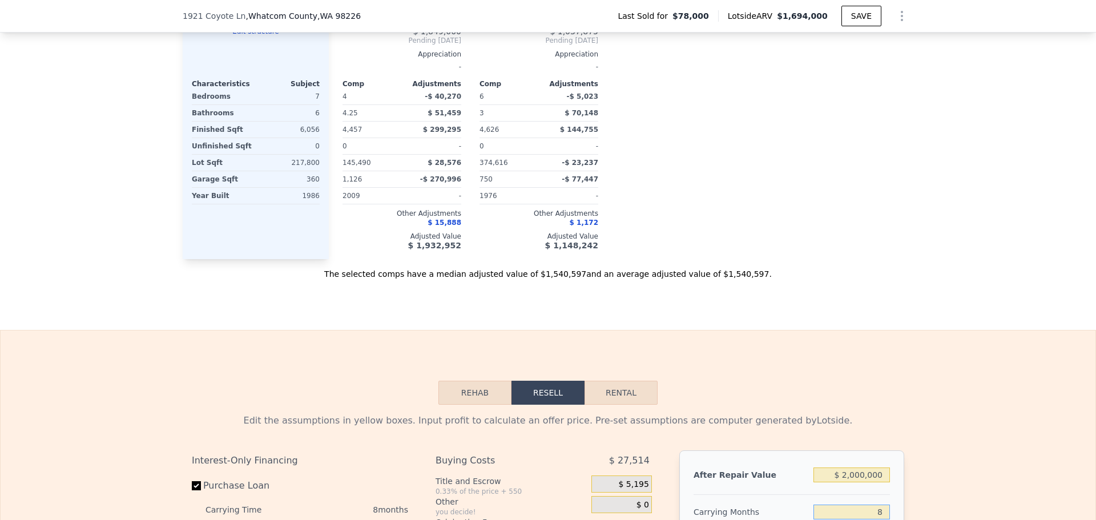
scroll to position [914, 0]
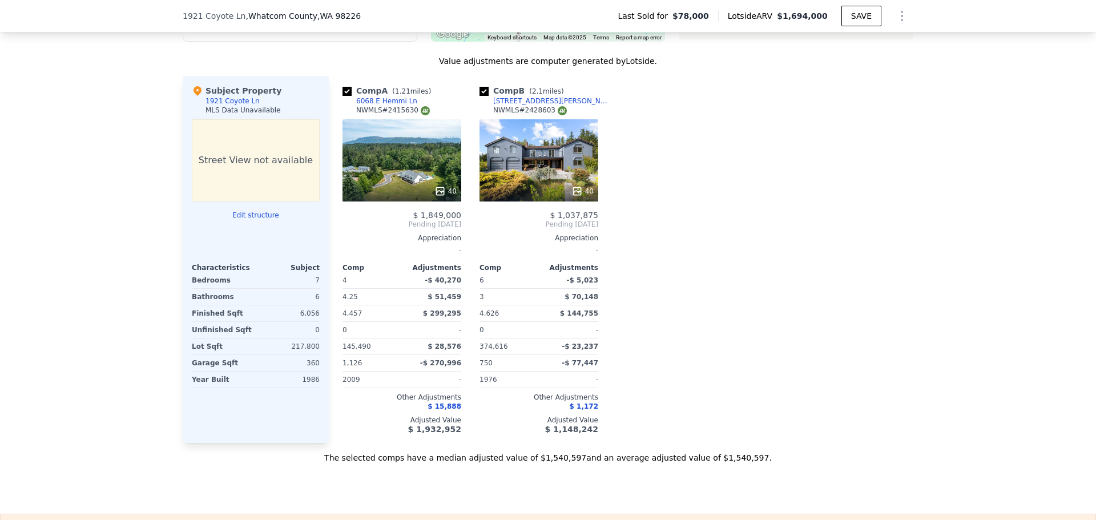
click at [437, 195] on icon at bounding box center [440, 191] width 11 height 11
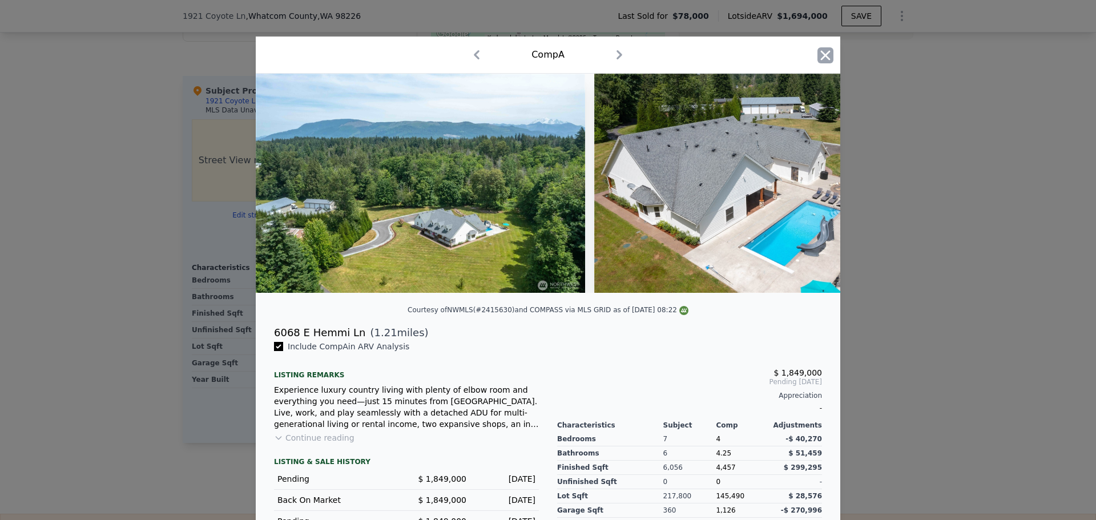
click at [819, 55] on icon "button" at bounding box center [826, 55] width 16 height 16
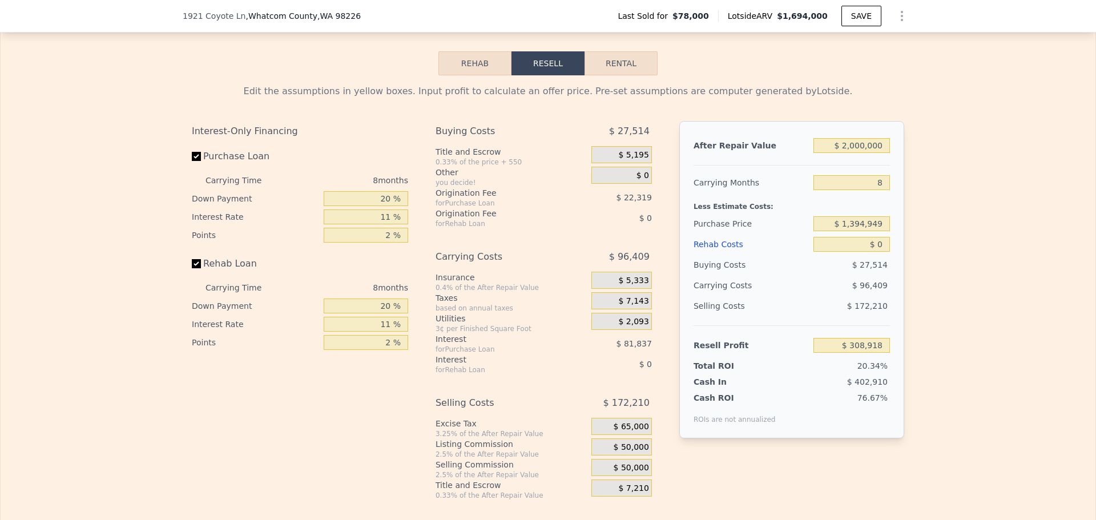
scroll to position [1428, 0]
type input "$ 1,694,000"
type input "$ 29,998"
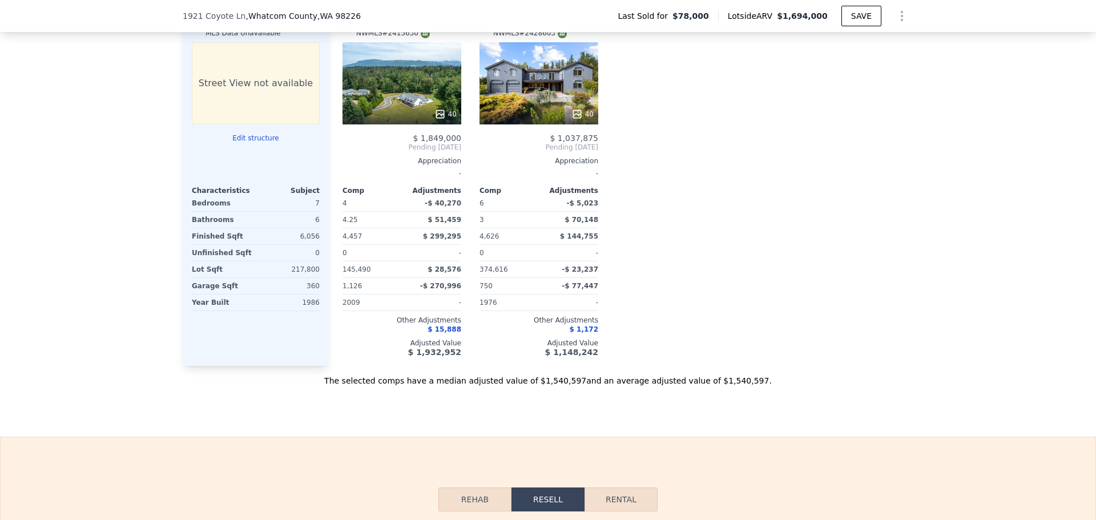
scroll to position [971, 0]
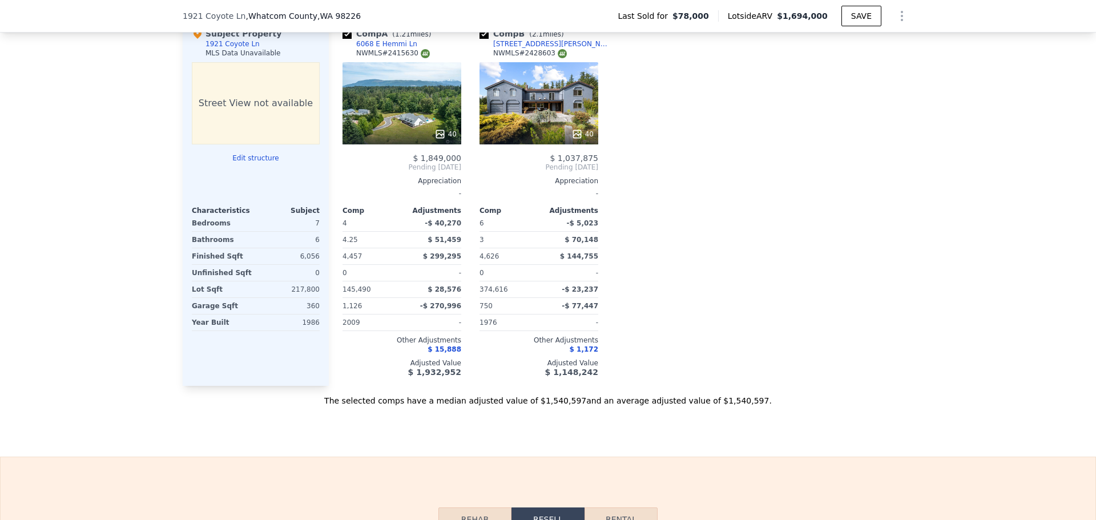
click at [436, 138] on icon at bounding box center [440, 133] width 11 height 11
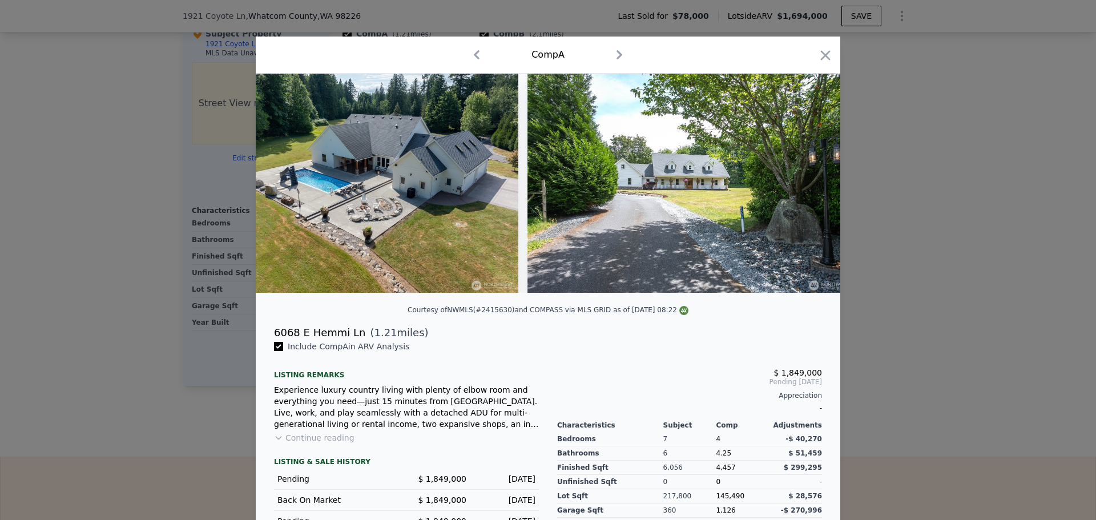
scroll to position [0, 12588]
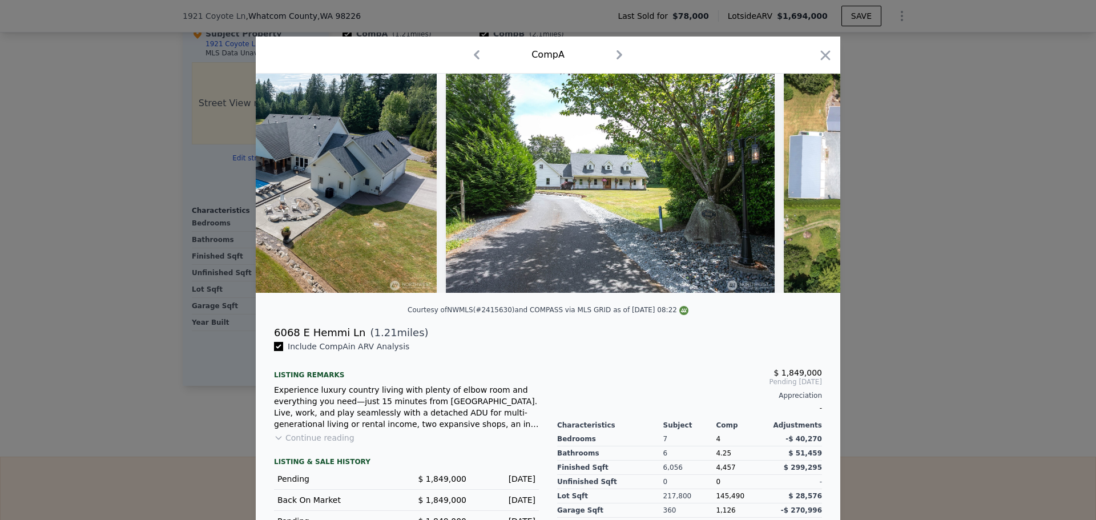
click at [818, 46] on div "Comp A" at bounding box center [548, 55] width 566 height 18
click at [823, 56] on icon "button" at bounding box center [826, 55] width 16 height 16
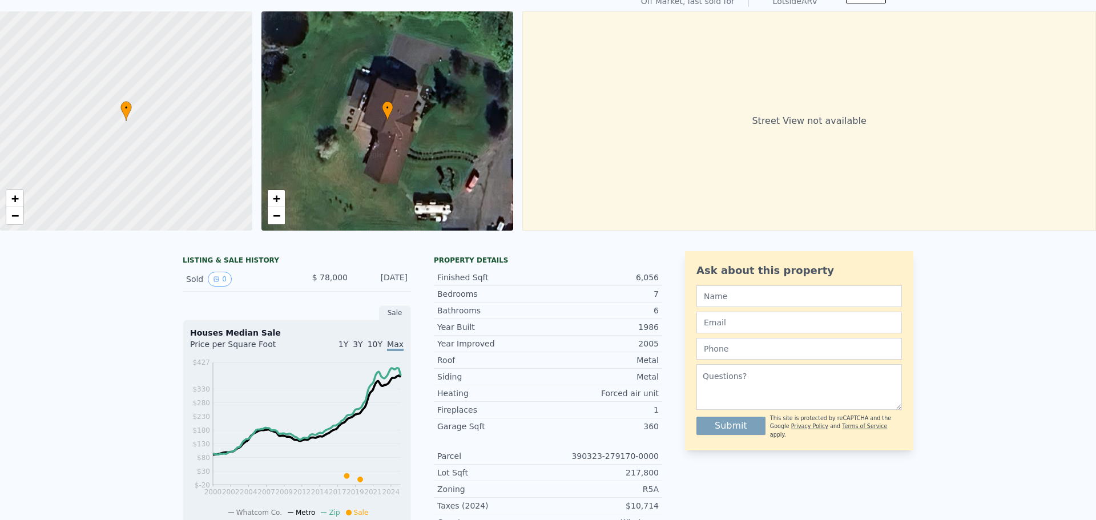
scroll to position [4, 0]
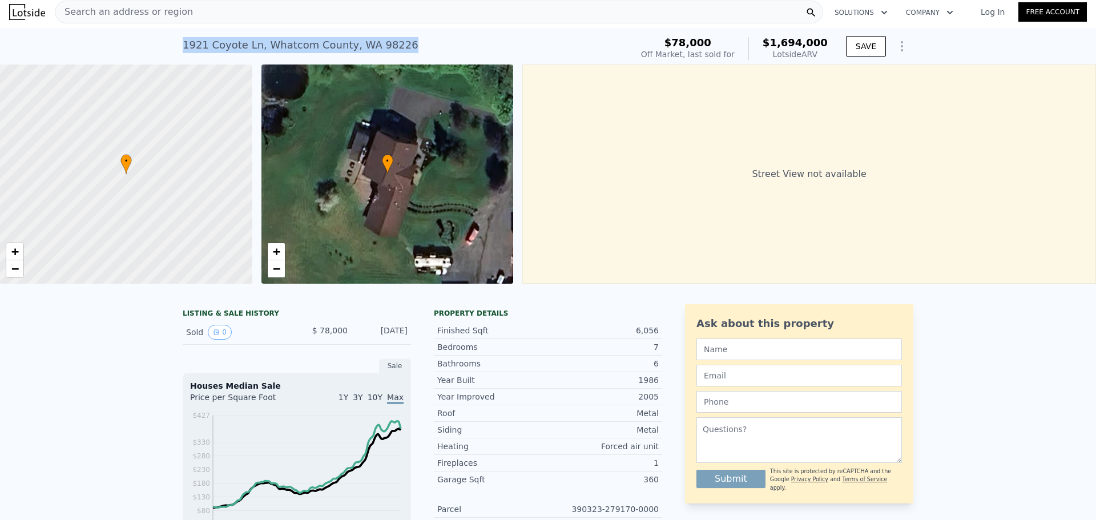
drag, startPoint x: 389, startPoint y: 48, endPoint x: 178, endPoint y: 41, distance: 210.8
click at [183, 41] on div "[STREET_ADDRESS] Sold [DATE] for $78k (~ARV $1.694m )" at bounding box center [405, 49] width 445 height 32
copy div "[STREET_ADDRESS]"
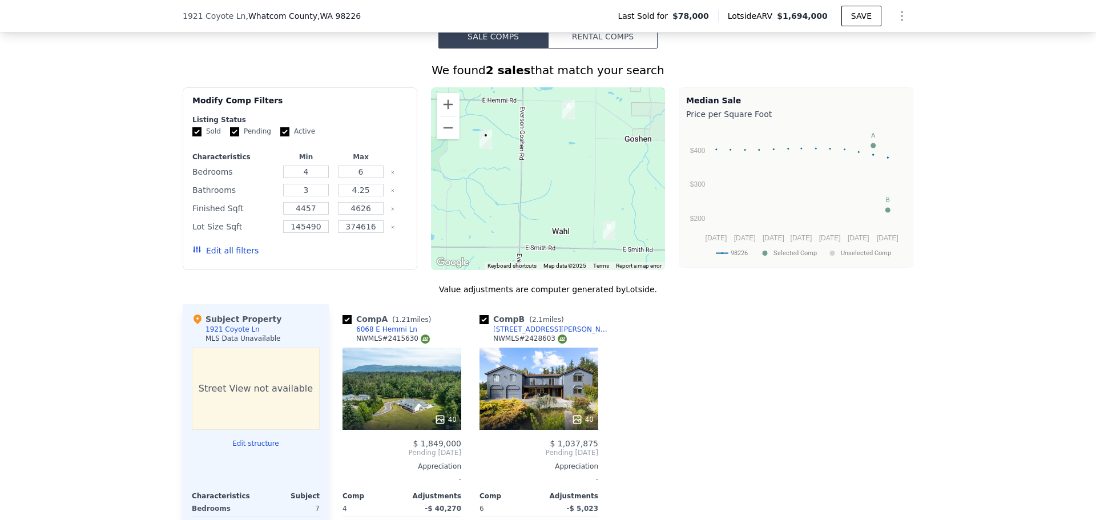
scroll to position [742, 0]
